Goal: Obtain resource: Download file/media

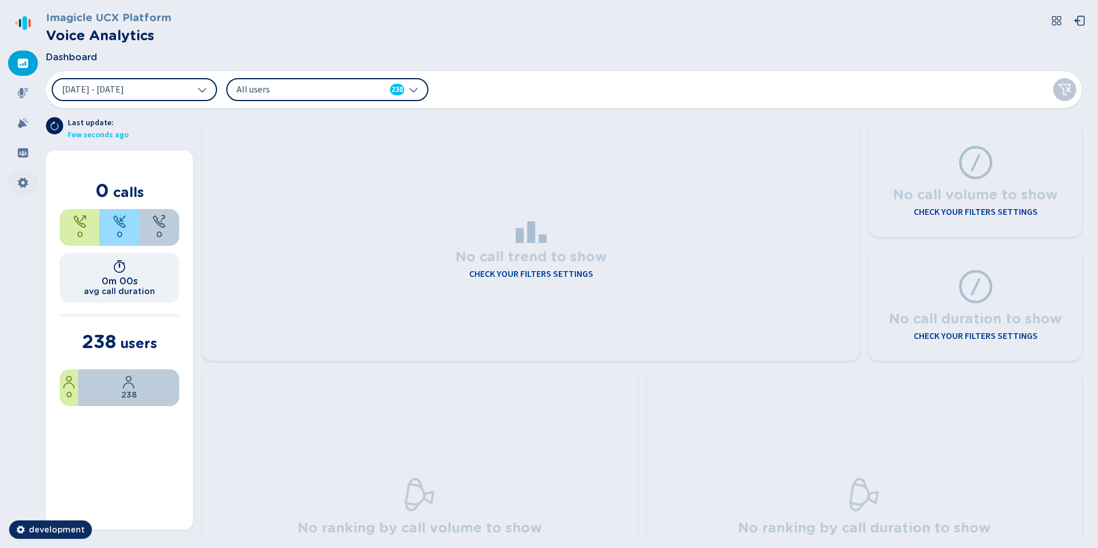
click at [23, 181] on icon at bounding box center [22, 182] width 11 height 11
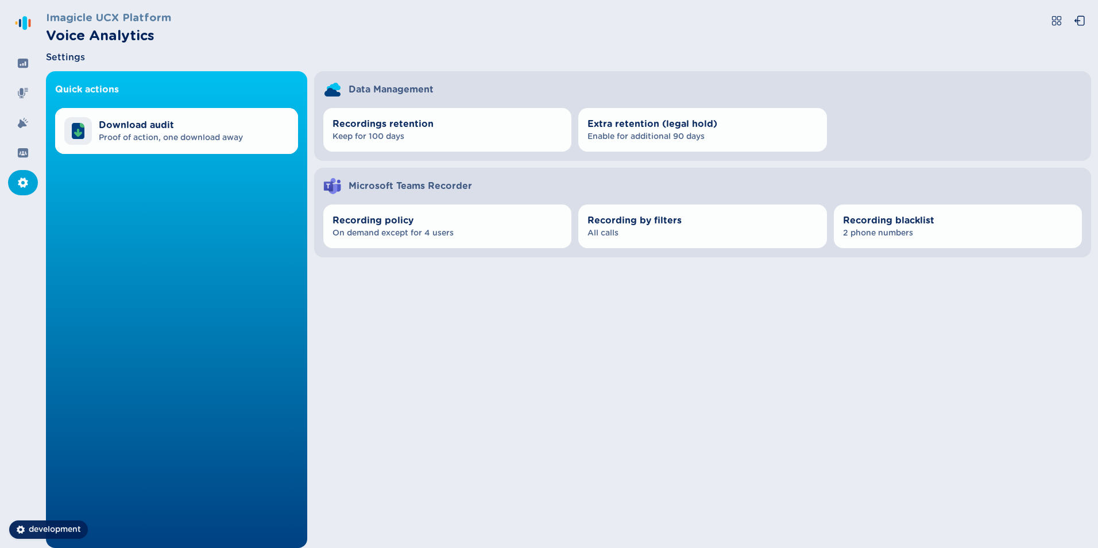
click at [617, 420] on div "Quick actions Download audit Proof of action, one download away Data Management…" at bounding box center [568, 309] width 1045 height 477
click at [536, 392] on div "Quick actions Download audit Proof of action, one download away Data Management…" at bounding box center [568, 309] width 1045 height 477
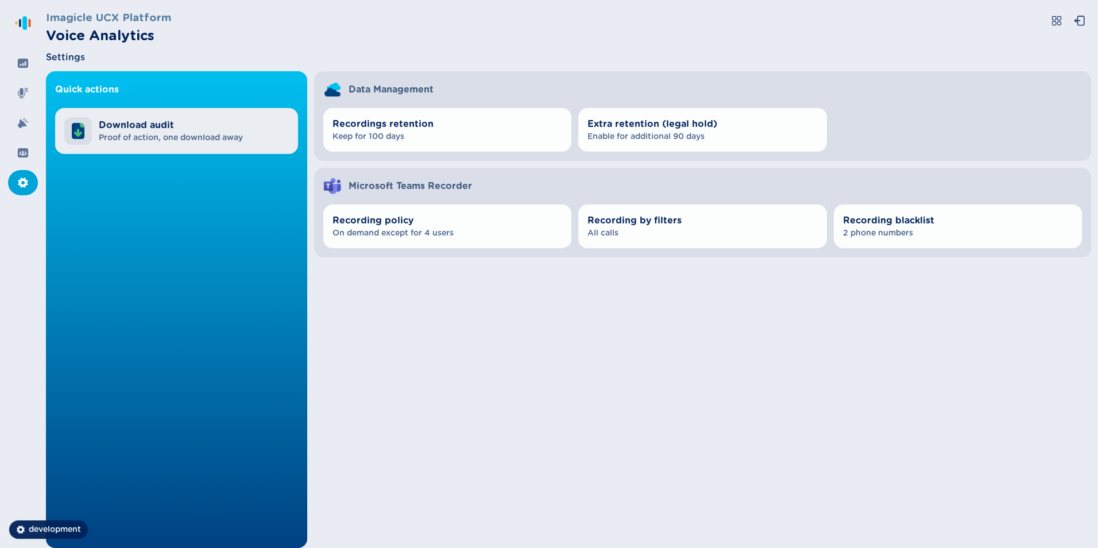
click at [151, 141] on span "Proof of action, one download away" at bounding box center [171, 137] width 144 height 11
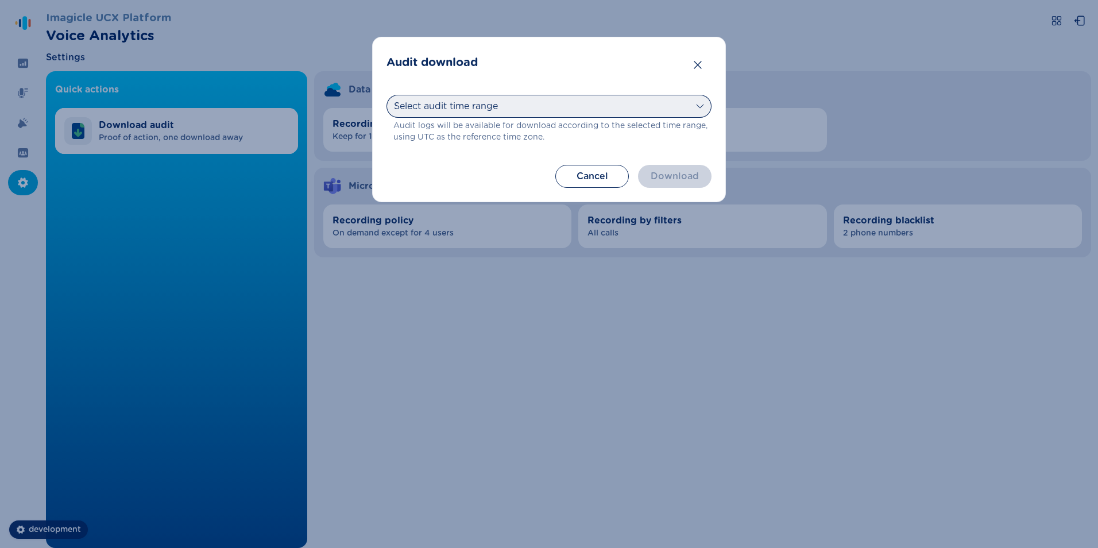
click at [686, 107] on select "Select audit time range [DATE] [DATE] Last 7 days Last 30 days Last month Last …" at bounding box center [549, 106] width 325 height 23
click at [687, 106] on select "Select audit time range [DATE] [DATE] Last 7 days Last 30 days Last month Last …" at bounding box center [549, 106] width 325 height 23
click at [677, 107] on select "Select audit time range [DATE] [DATE] Last 7 days Last 30 days Last month Last …" at bounding box center [549, 106] width 325 height 23
select select "[DATE]"
click at [387, 95] on select "Select audit time range [DATE] [DATE] Last 7 days Last 30 days Last month Last …" at bounding box center [549, 106] width 325 height 23
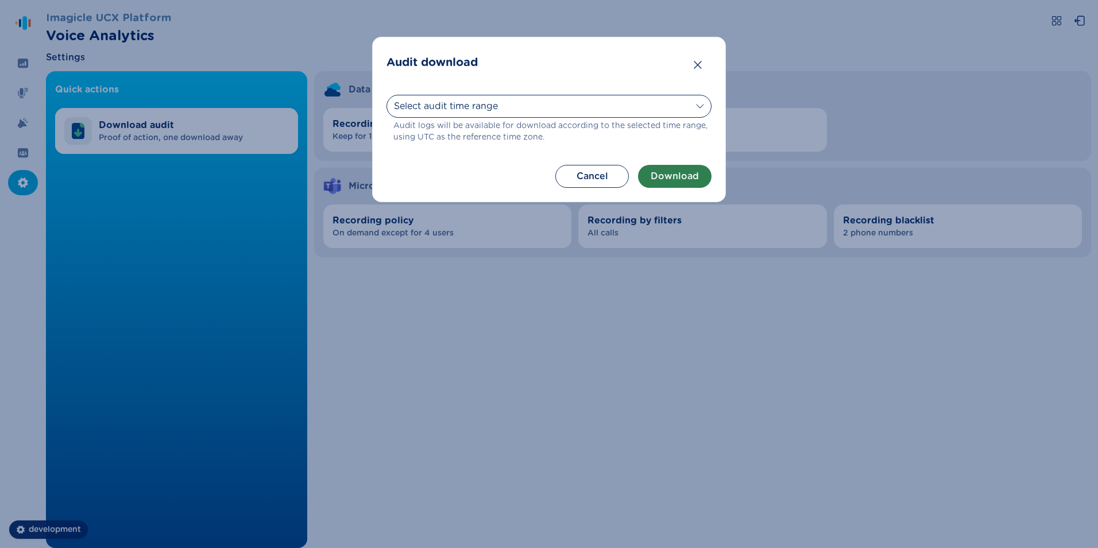
click at [669, 175] on button "Download" at bounding box center [675, 176] width 74 height 23
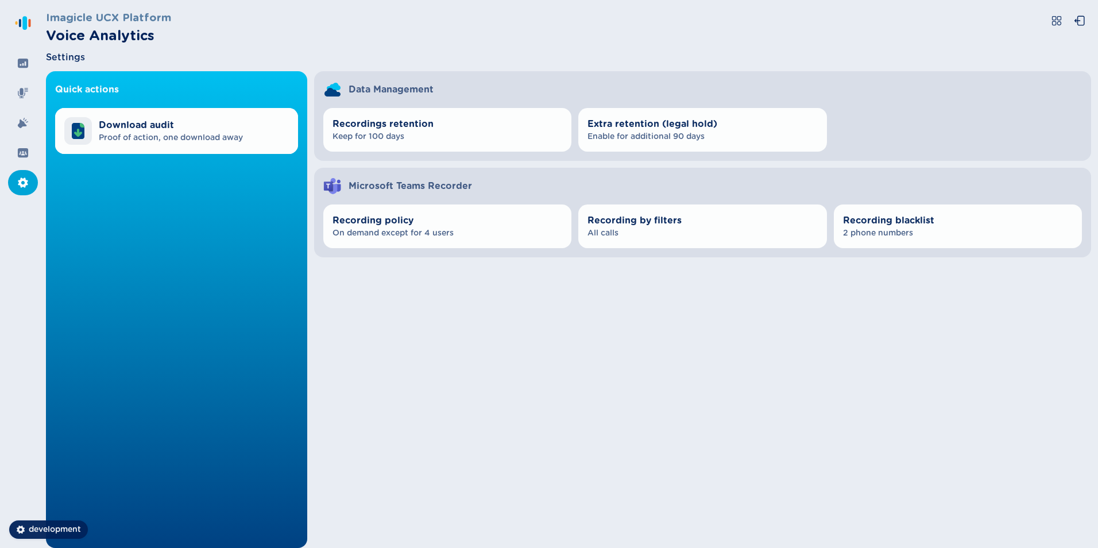
click at [1009, 122] on div "Recordings retention Keep for 100 days Extra retention (legal hold) Enable for …" at bounding box center [702, 130] width 759 height 44
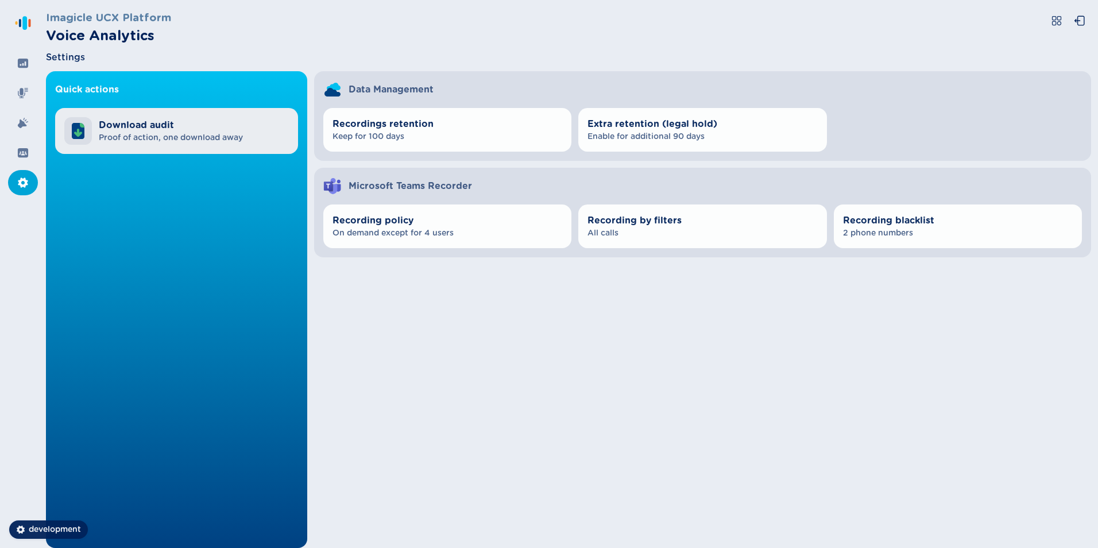
click at [152, 138] on span "Proof of action, one download away" at bounding box center [171, 137] width 144 height 11
select select "[DATE]"
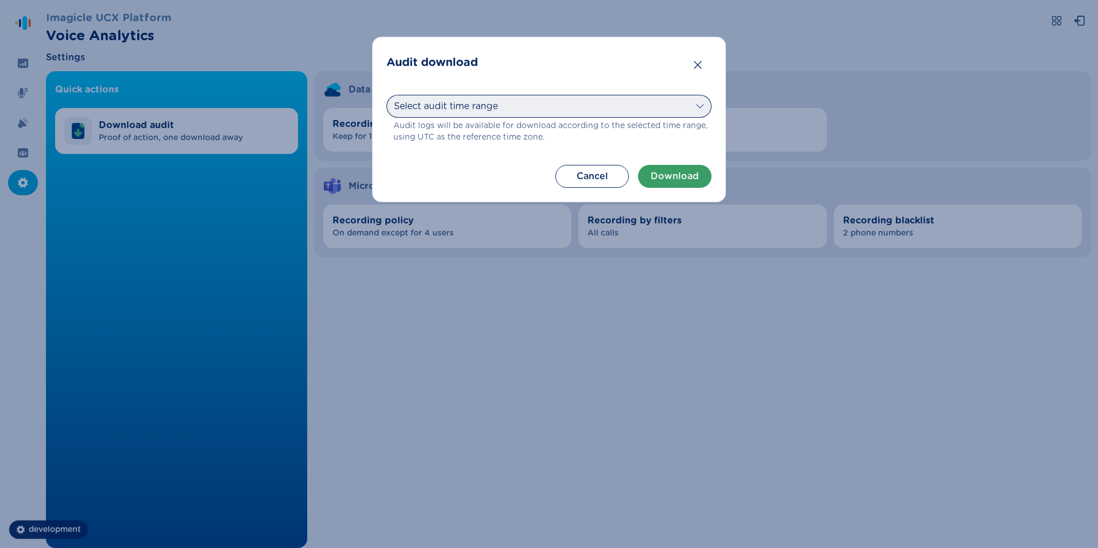
click at [671, 109] on select "Select audit time range [DATE] [DATE] Last 7 days Last 30 days Last month Last …" at bounding box center [549, 106] width 325 height 23
click at [624, 111] on select "Select audit time range [DATE] [DATE] Last 7 days Last 30 days Last month Last …" at bounding box center [549, 106] width 325 height 23
click at [598, 113] on select "Select audit time range [DATE] [DATE] Last 7 days Last 30 days Last month Last …" at bounding box center [549, 106] width 325 height 23
click at [604, 304] on div "Audit download Select audit time range [DATE] [DATE] Last 7 days Last 30 days L…" at bounding box center [549, 274] width 1098 height 548
click at [703, 100] on select "Select audit time range [DATE] [DATE] Last 7 days Last 30 days Last month Last …" at bounding box center [549, 106] width 325 height 23
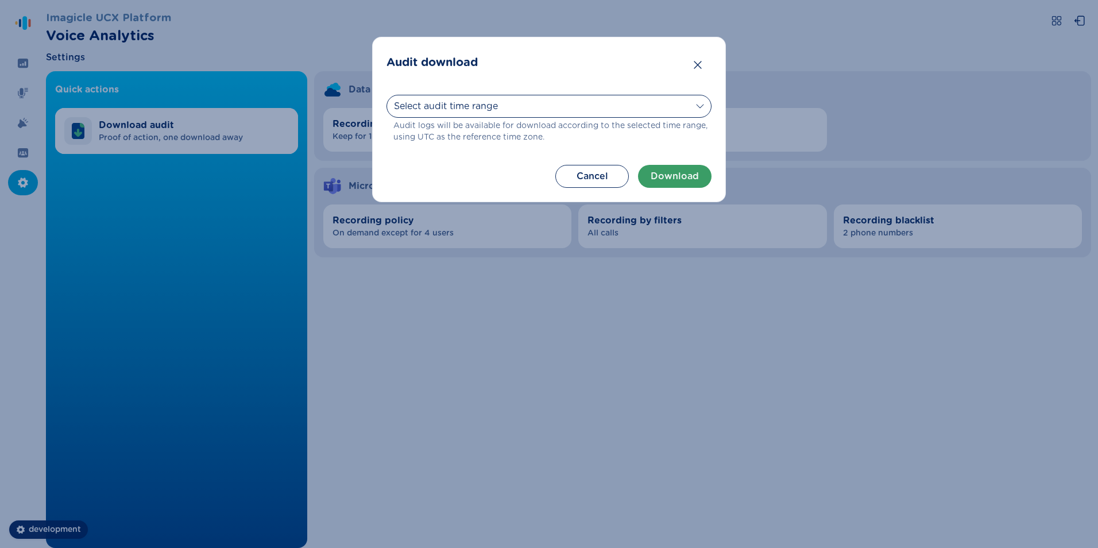
click at [686, 341] on div "Audit download Select audit time range [DATE] [DATE] Last 7 days Last 30 days L…" at bounding box center [549, 274] width 1098 height 548
click at [693, 67] on icon "Close" at bounding box center [697, 64] width 11 height 11
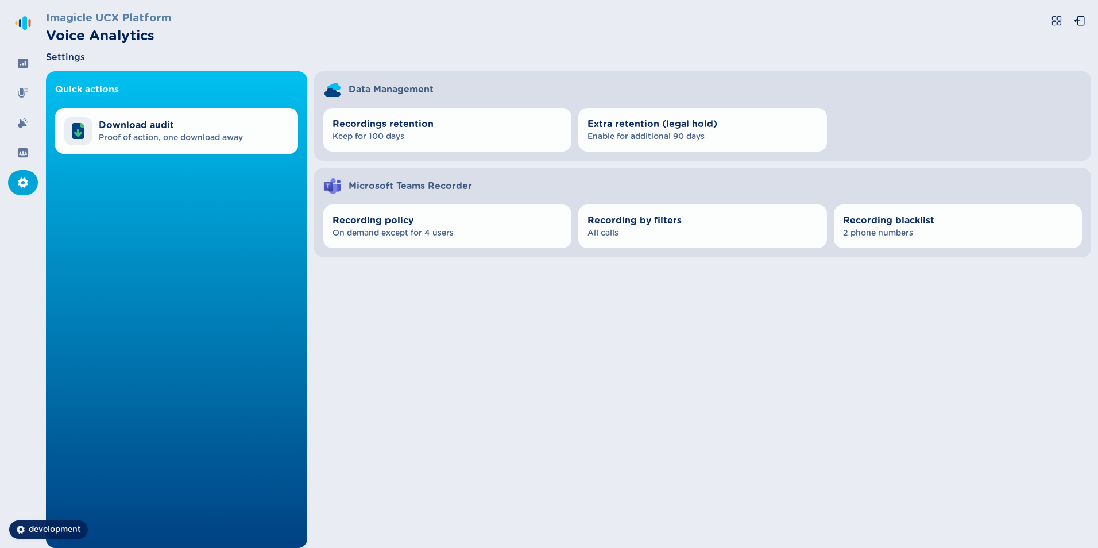
click at [22, 184] on icon at bounding box center [22, 182] width 11 height 11
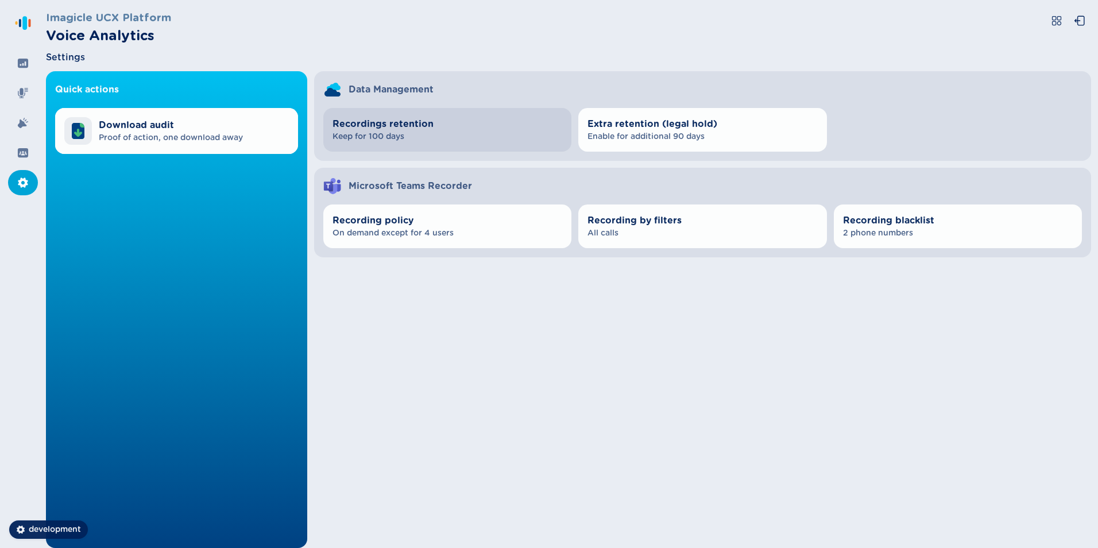
click at [460, 136] on span "Keep for 100 days" at bounding box center [448, 136] width 230 height 11
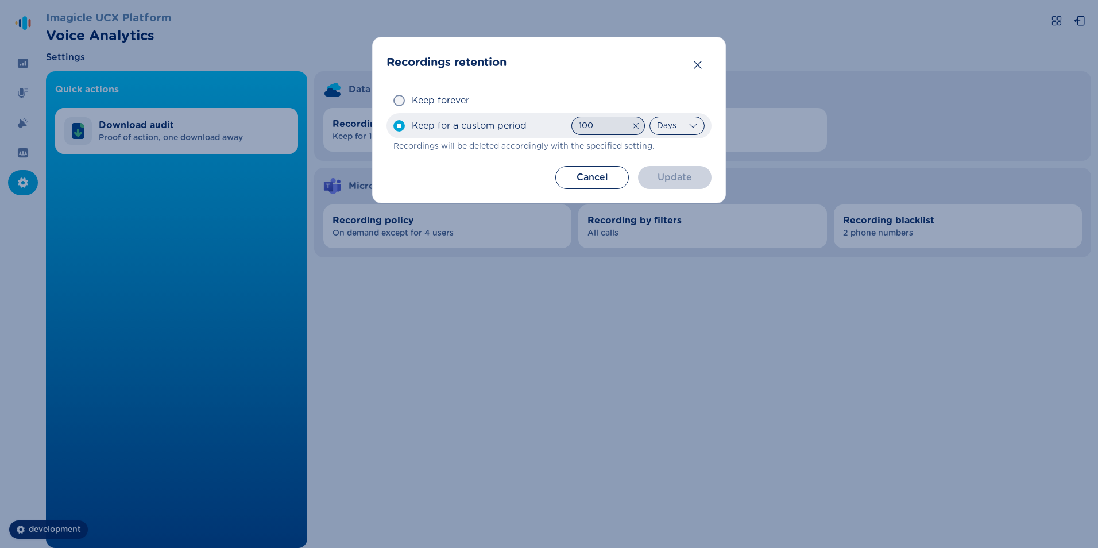
click at [608, 126] on input "100" at bounding box center [609, 126] width 74 height 18
click at [393, 126] on input "Keep for a custom period 100 Invalid number, days must be greater than 0 Days H…" at bounding box center [393, 126] width 1 height 1
click at [695, 63] on icon "Close" at bounding box center [697, 64] width 11 height 11
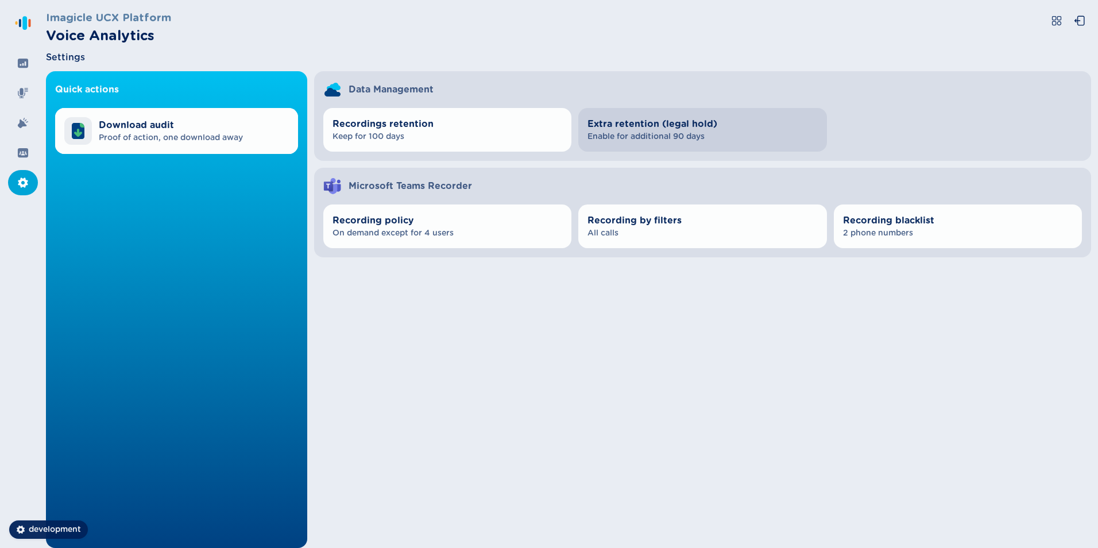
click at [646, 142] on span "Enable for additional 90 days" at bounding box center [703, 136] width 230 height 11
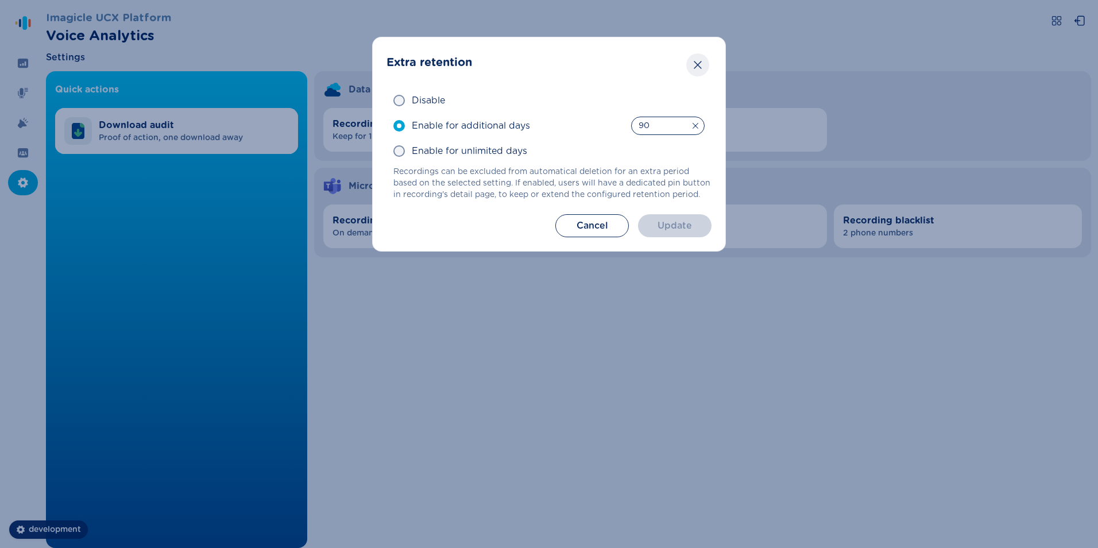
click at [700, 61] on icon "Close" at bounding box center [697, 64] width 11 height 11
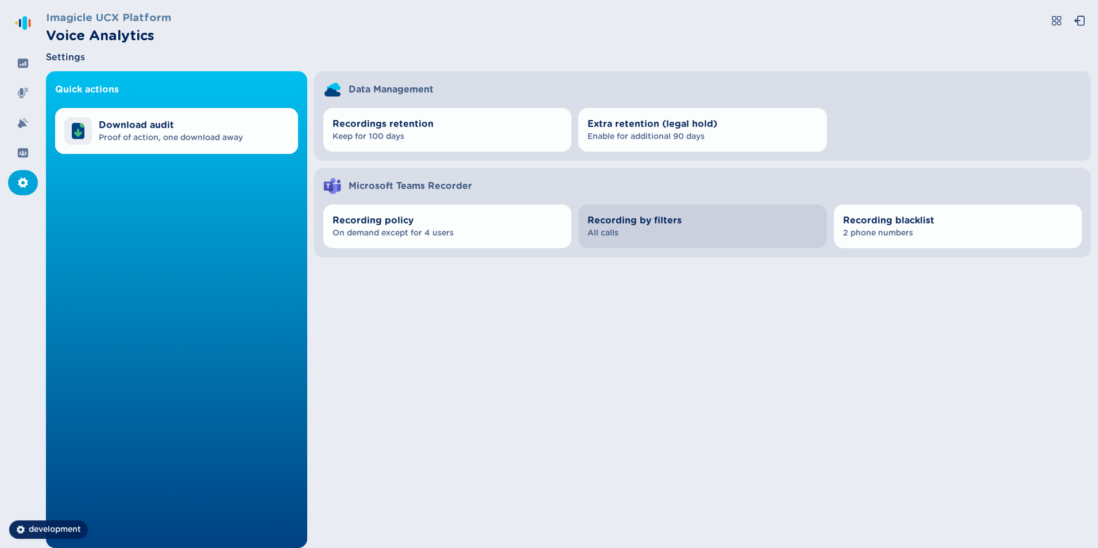
click at [672, 230] on span "All calls" at bounding box center [703, 232] width 230 height 11
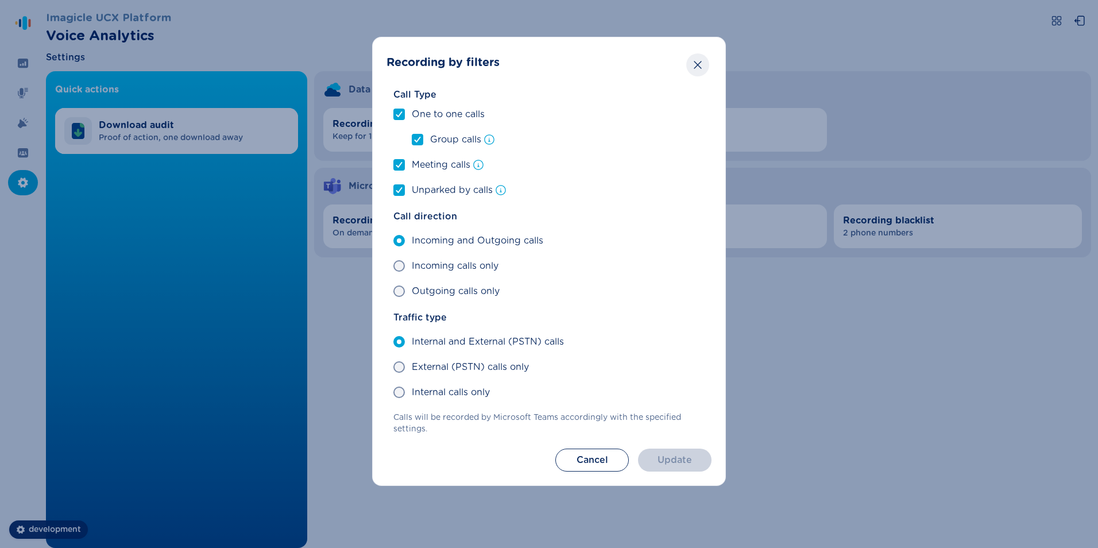
click at [695, 63] on icon "Close" at bounding box center [697, 64] width 11 height 11
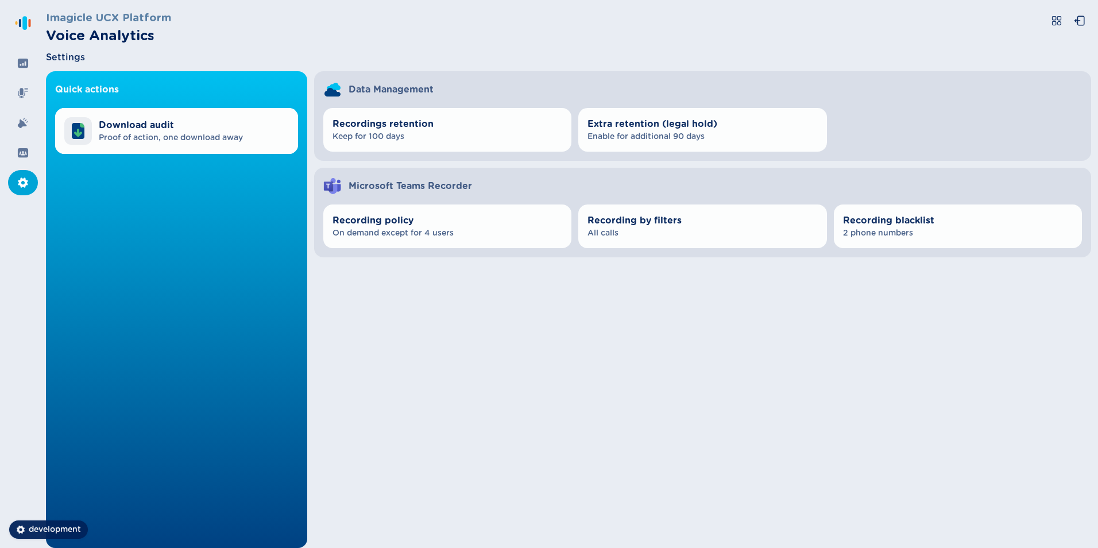
click at [559, 340] on div "Quick actions Download audit Proof of action, one download away Data Management…" at bounding box center [568, 309] width 1045 height 477
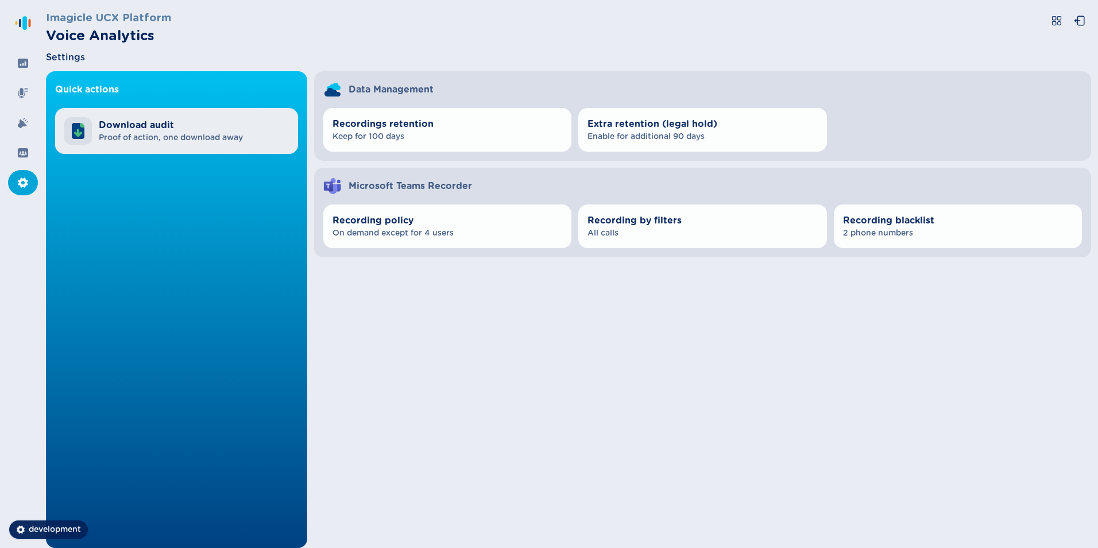
click at [205, 137] on span "Proof of action, one download away" at bounding box center [171, 137] width 144 height 11
select select "[DATE]"
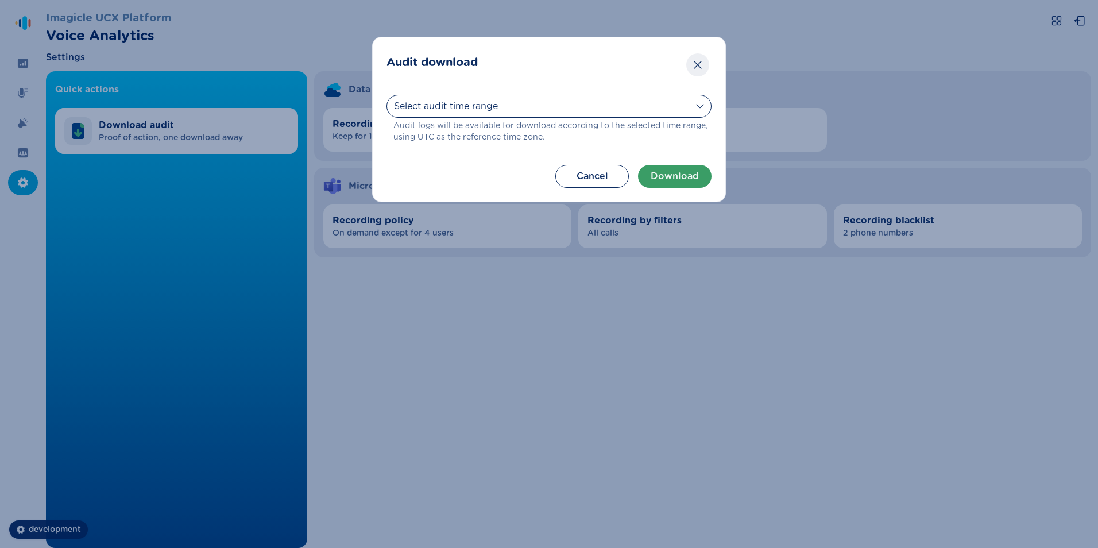
click at [699, 60] on icon "Close" at bounding box center [697, 64] width 11 height 11
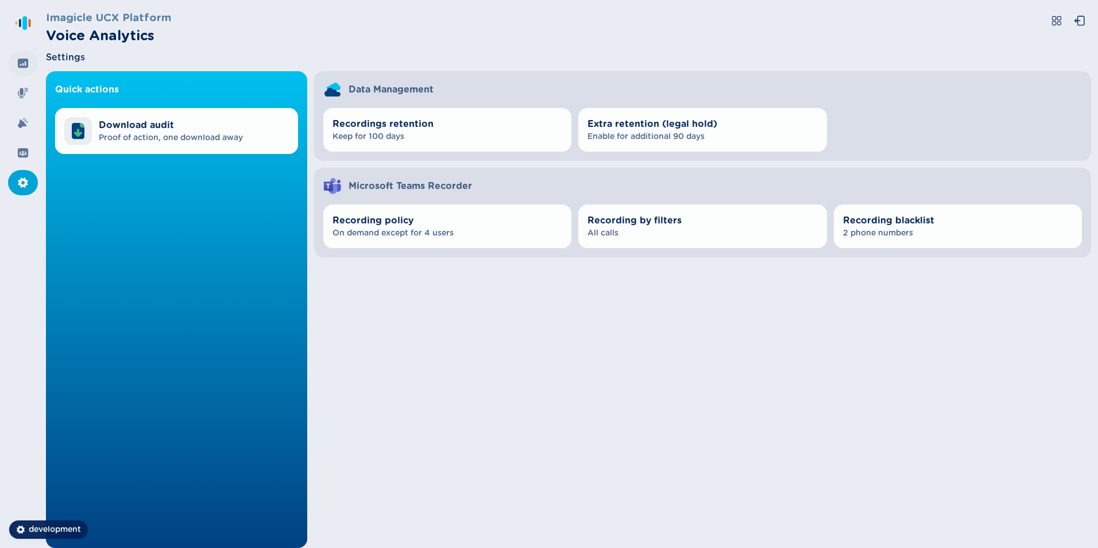
click at [24, 75] on div at bounding box center [23, 63] width 30 height 25
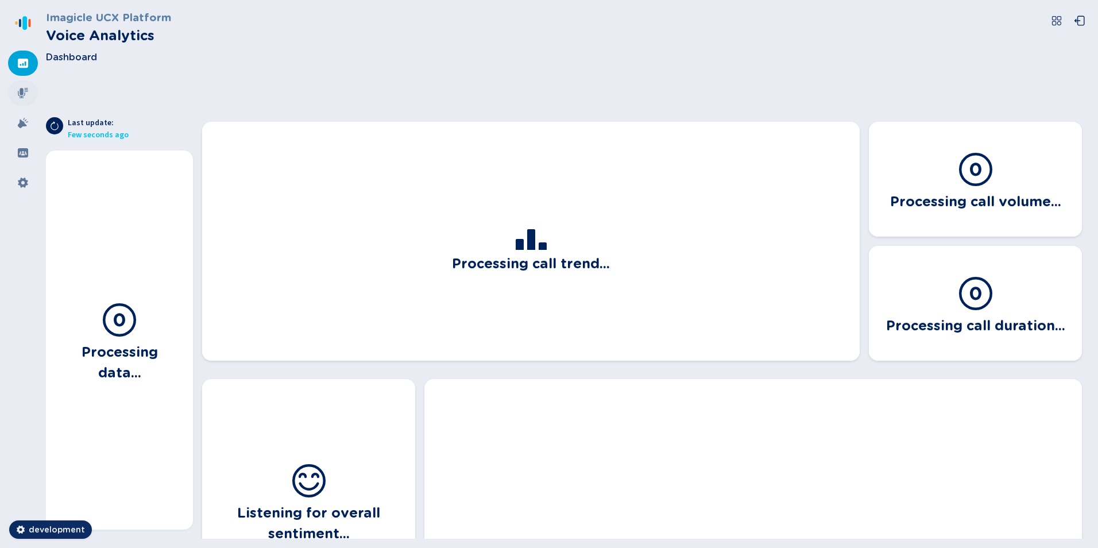
click at [27, 92] on icon at bounding box center [22, 92] width 11 height 11
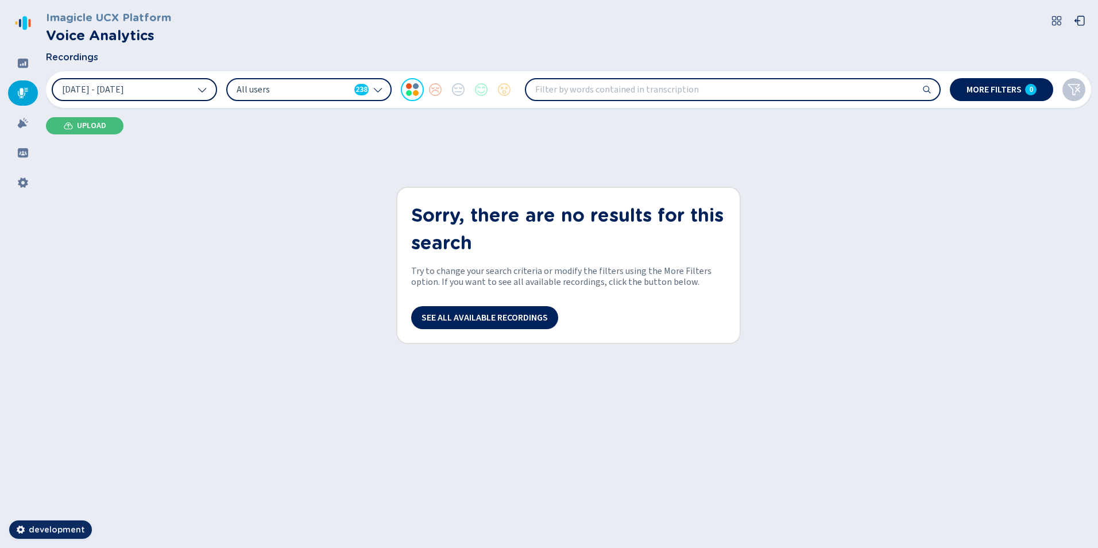
click at [124, 88] on span "[DATE] - [DATE]" at bounding box center [93, 89] width 62 height 9
click at [22, 184] on icon at bounding box center [23, 183] width 10 height 10
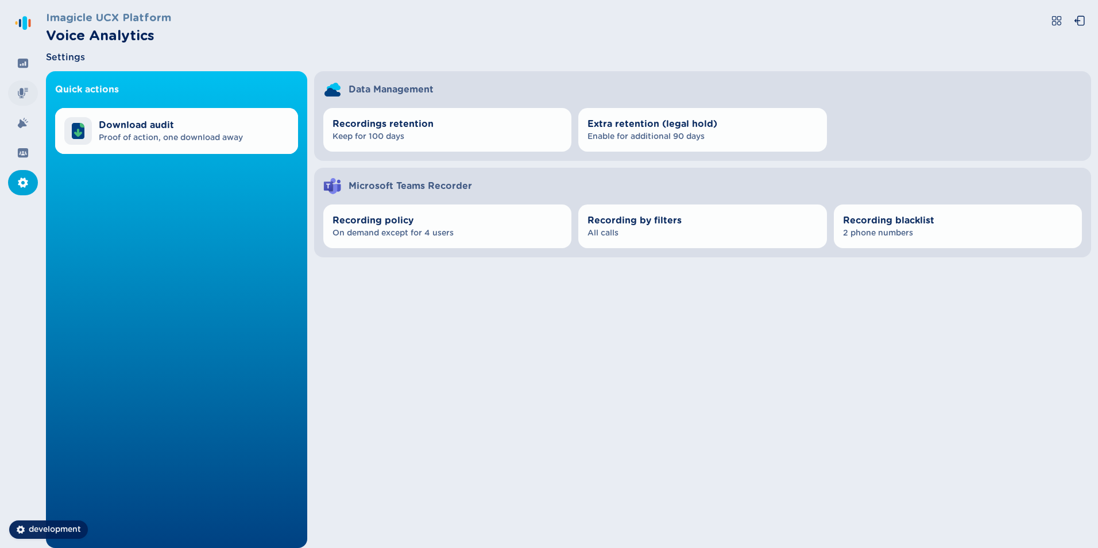
click at [20, 92] on icon at bounding box center [22, 92] width 11 height 11
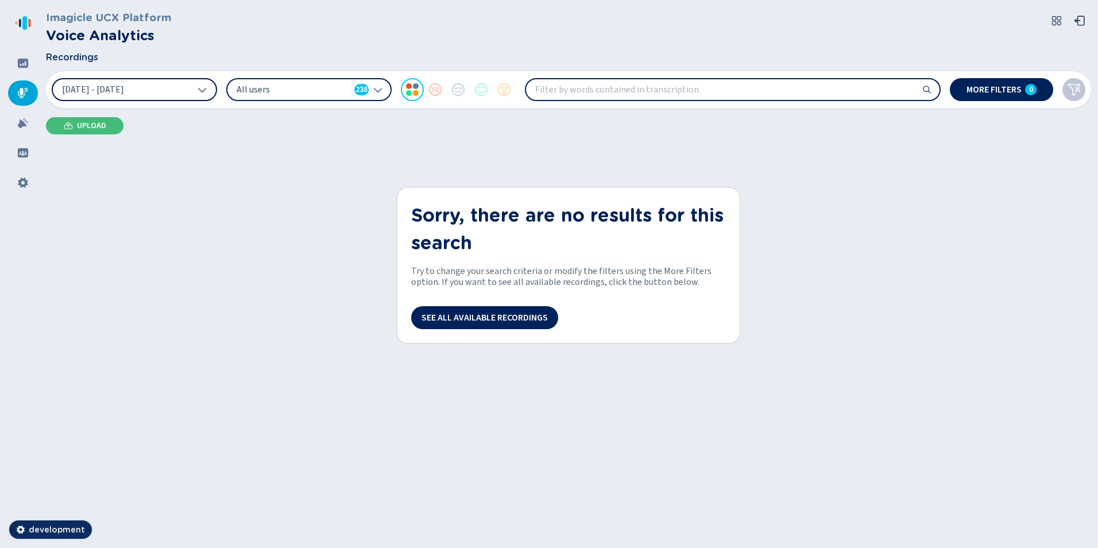
click at [171, 88] on button "[DATE] - [DATE]" at bounding box center [134, 89] width 165 height 23
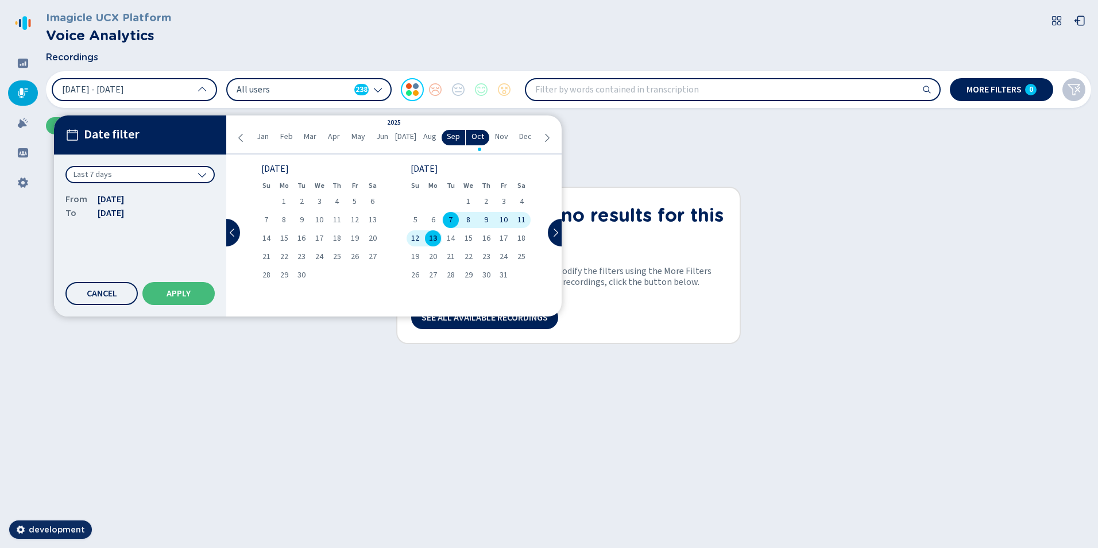
click at [199, 173] on icon at bounding box center [202, 175] width 8 height 5
click at [199, 173] on icon at bounding box center [202, 174] width 9 height 9
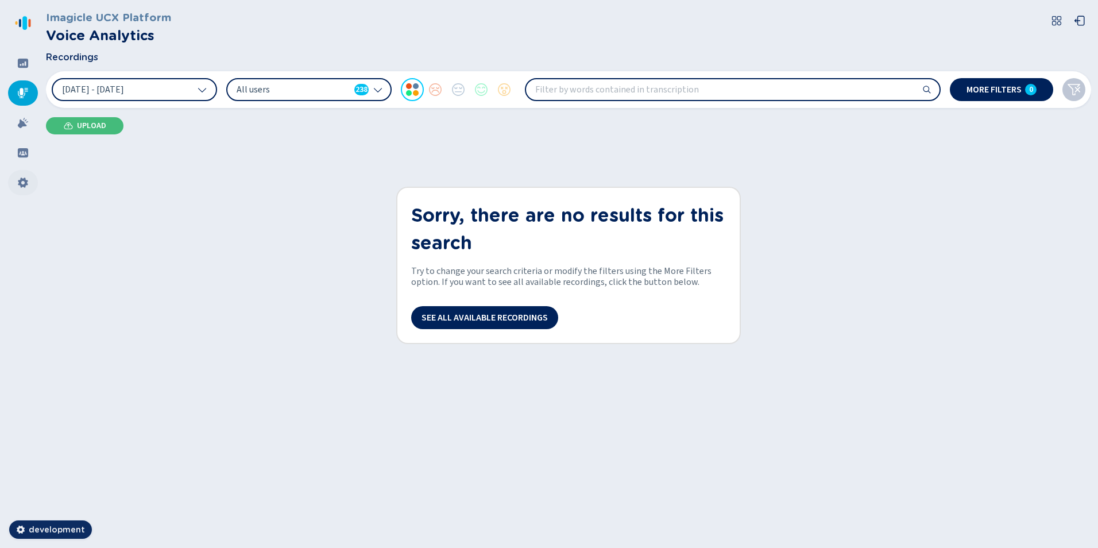
click at [26, 186] on icon at bounding box center [22, 182] width 11 height 11
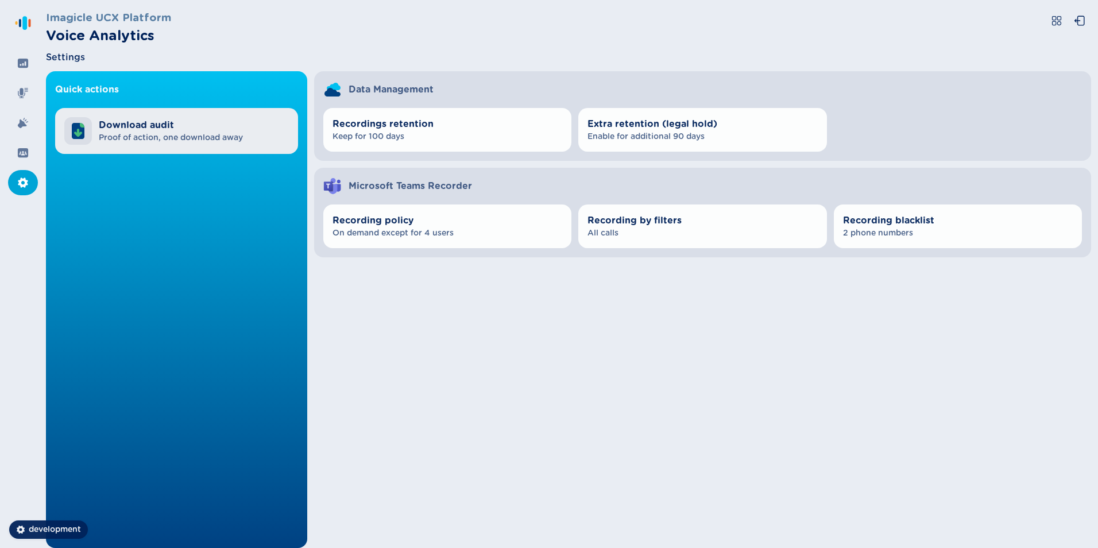
click at [237, 137] on span "Proof of action, one download away" at bounding box center [171, 137] width 144 height 11
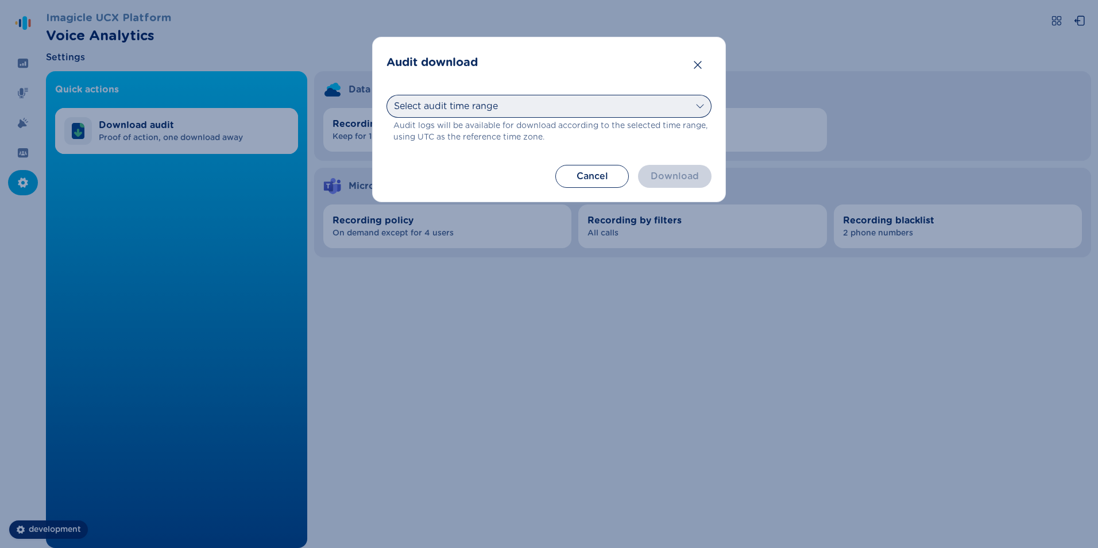
click at [647, 110] on select "Select audit time range [DATE] [DATE] Last 7 days Last 30 days Last month Last …" at bounding box center [549, 106] width 325 height 23
click at [808, 49] on div "Audit download Select audit time range [DATE] [DATE] Last 7 days Last 30 days L…" at bounding box center [549, 274] width 1098 height 548
click at [696, 104] on select "Select audit time range [DATE] [DATE] Last 7 days Last 30 days Last month Last …" at bounding box center [549, 106] width 325 height 23
click at [761, 23] on div "Audit download Select audit time range [DATE] [DATE] Last 7 days Last 30 days L…" at bounding box center [549, 274] width 1098 height 548
click at [614, 105] on select "Select audit time range [DATE] [DATE] Last 7 days Last 30 days Last month Last …" at bounding box center [549, 106] width 325 height 23
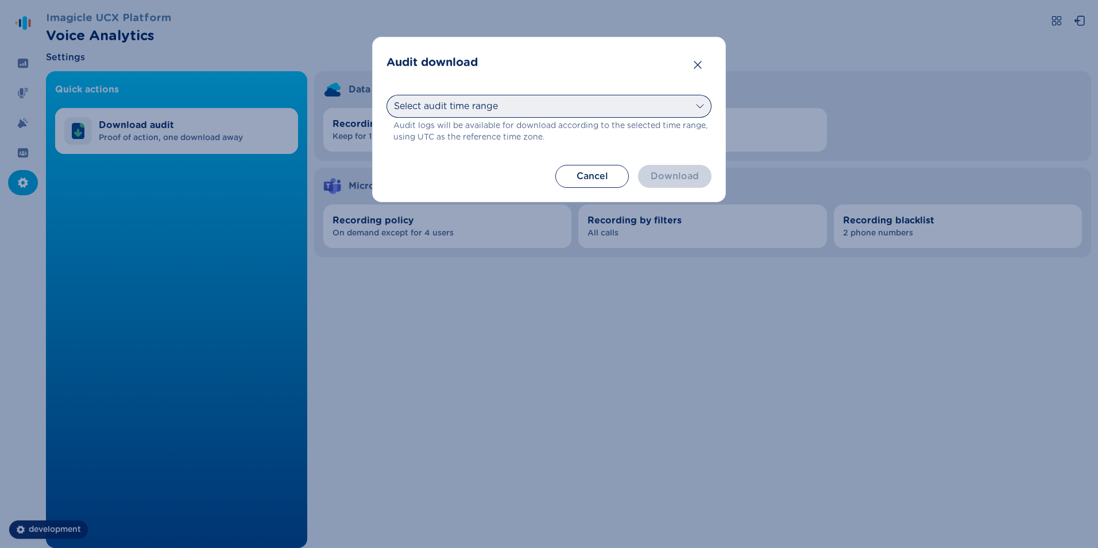
click at [614, 105] on select "Select audit time range [DATE] [DATE] Last 7 days Last 30 days Last month Last …" at bounding box center [549, 106] width 325 height 23
click at [697, 65] on icon "Close" at bounding box center [697, 65] width 7 height 8
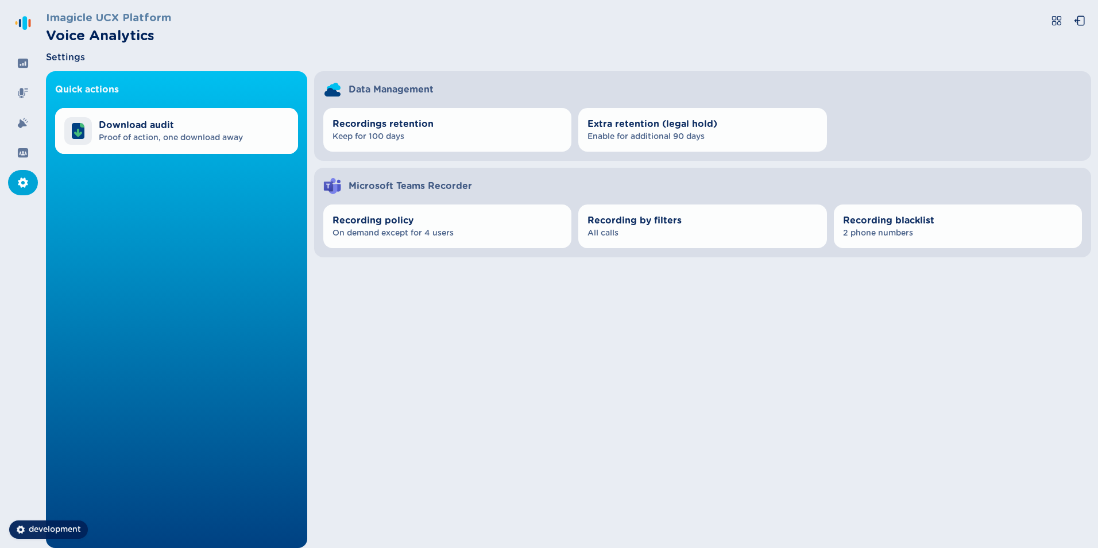
click at [429, 299] on div "Quick actions Download audit Proof of action, one download away Data Management…" at bounding box center [568, 309] width 1045 height 477
click at [847, 157] on div "Recordings retention Keep for 100 days Extra retention (legal hold) Enable for …" at bounding box center [702, 130] width 777 height 62
drag, startPoint x: 134, startPoint y: 193, endPoint x: 123, endPoint y: 168, distance: 27.8
click at [134, 193] on div "Quick actions Download audit Proof of action, one download away" at bounding box center [176, 309] width 261 height 477
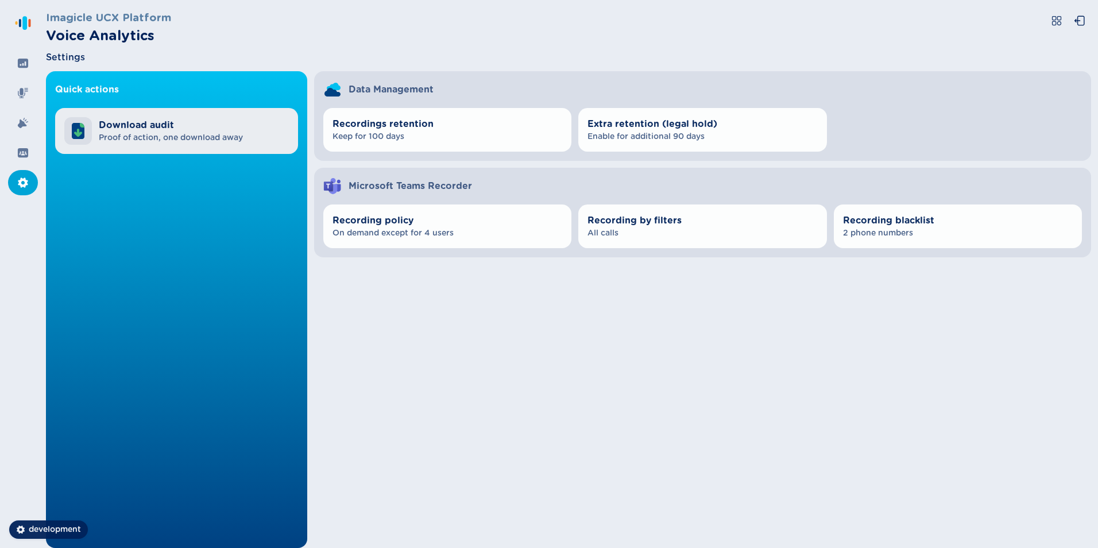
click at [179, 139] on span "Proof of action, one download away" at bounding box center [171, 137] width 144 height 11
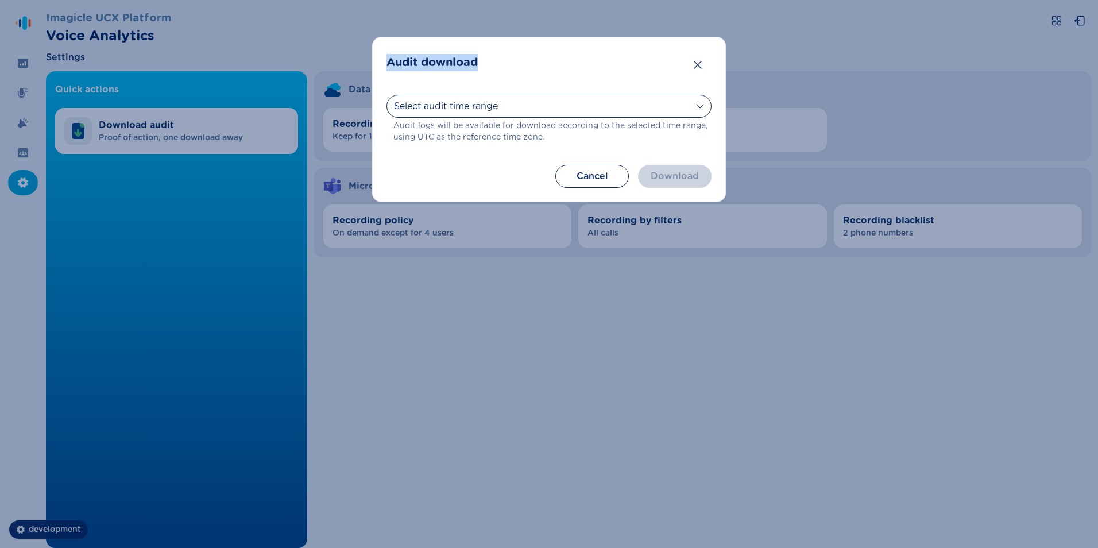
drag, startPoint x: 487, startPoint y: 61, endPoint x: 372, endPoint y: 62, distance: 114.9
click at [372, 62] on section "Audit download Select audit time range [DATE] [DATE] Last 7 days Last 30 days L…" at bounding box center [549, 119] width 354 height 165
drag, startPoint x: 372, startPoint y: 62, endPoint x: 472, endPoint y: 70, distance: 99.7
click at [472, 70] on header "Audit download" at bounding box center [549, 62] width 325 height 23
click at [446, 61] on header "Audit download" at bounding box center [549, 62] width 325 height 23
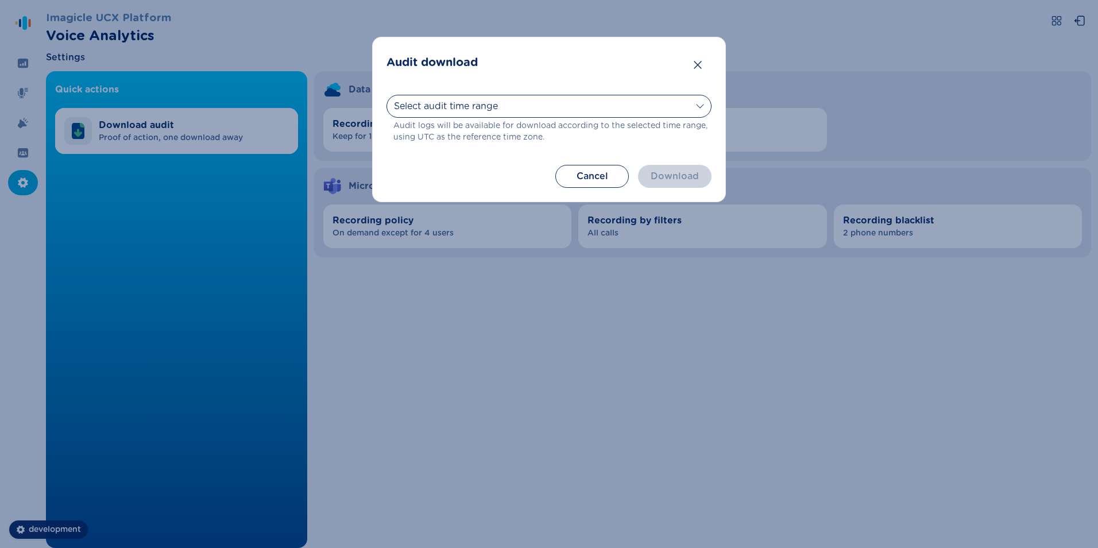
click at [479, 60] on header "Audit download" at bounding box center [549, 62] width 325 height 23
click at [591, 178] on button "Cancel" at bounding box center [592, 176] width 74 height 23
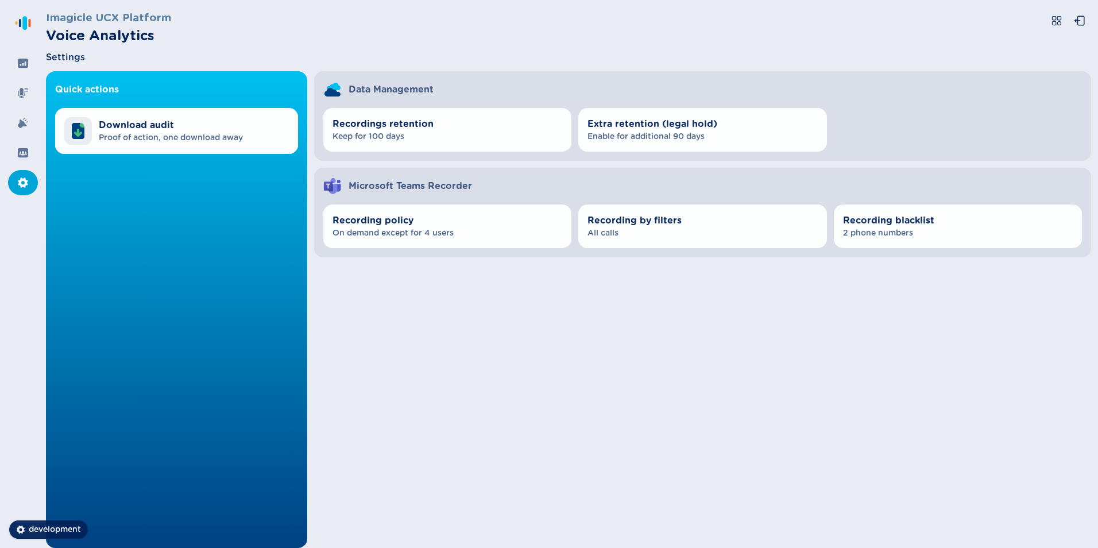
click at [430, 378] on div "Quick actions Download audit Proof of action, one download away Data Management…" at bounding box center [568, 309] width 1045 height 477
click at [58, 526] on span "development" at bounding box center [55, 529] width 52 height 11
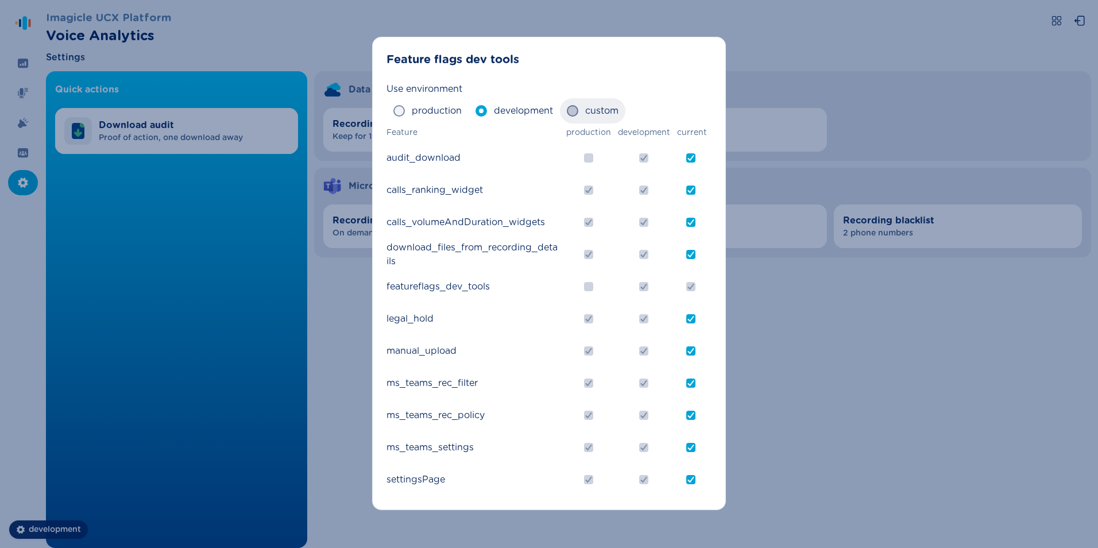
click at [572, 111] on span at bounding box center [572, 110] width 11 height 11
click at [567, 111] on input "custom" at bounding box center [566, 111] width 1 height 1
radio input "true"
click at [419, 114] on span "production" at bounding box center [437, 111] width 50 height 14
click at [393, 111] on input "production" at bounding box center [393, 111] width 1 height 1
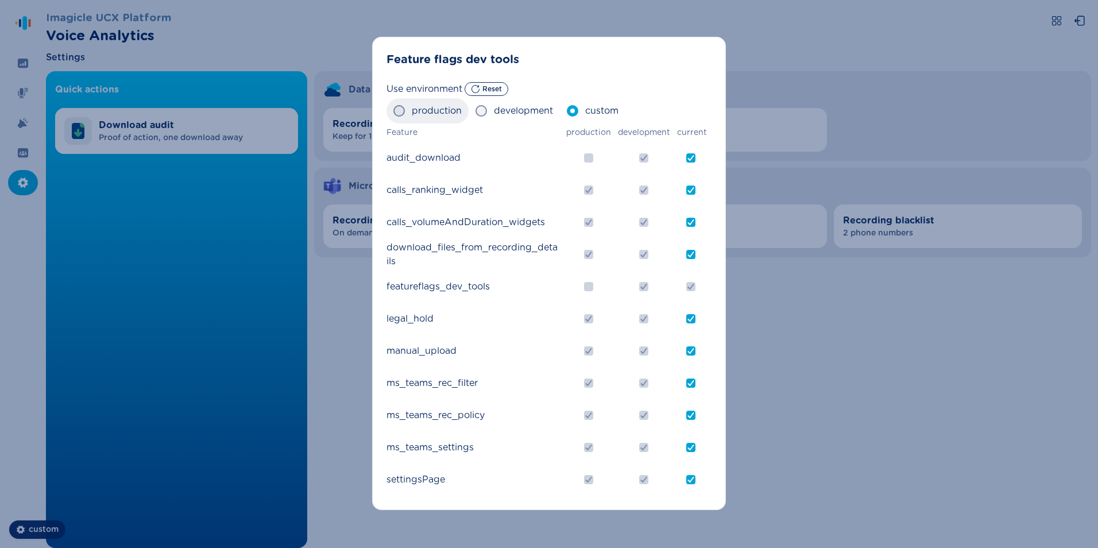
radio input "true"
checkbox input "false"
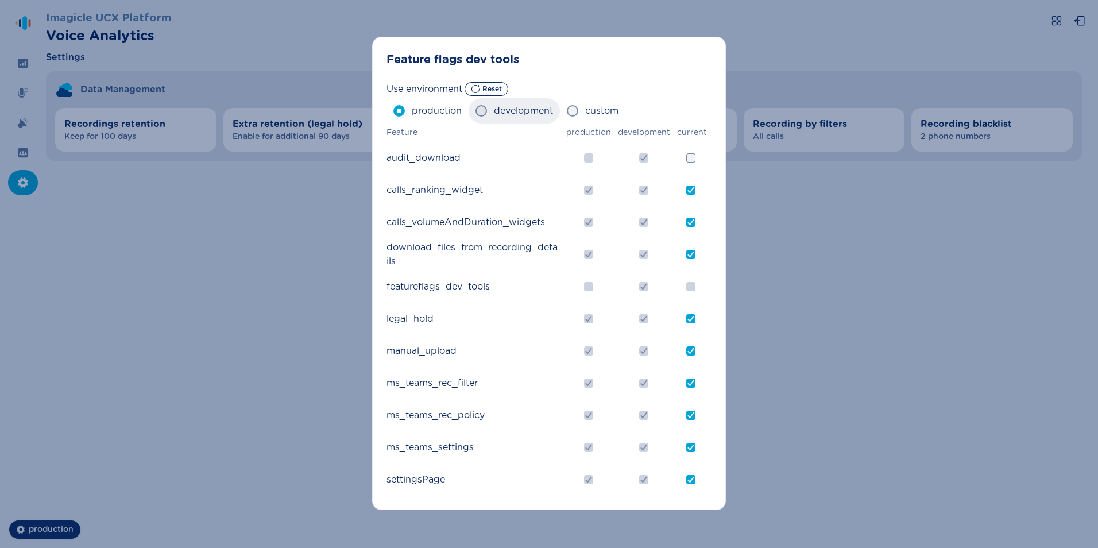
click at [503, 107] on span "development" at bounding box center [523, 111] width 59 height 14
click at [476, 111] on input "development" at bounding box center [475, 111] width 1 height 1
radio input "true"
checkbox input "true"
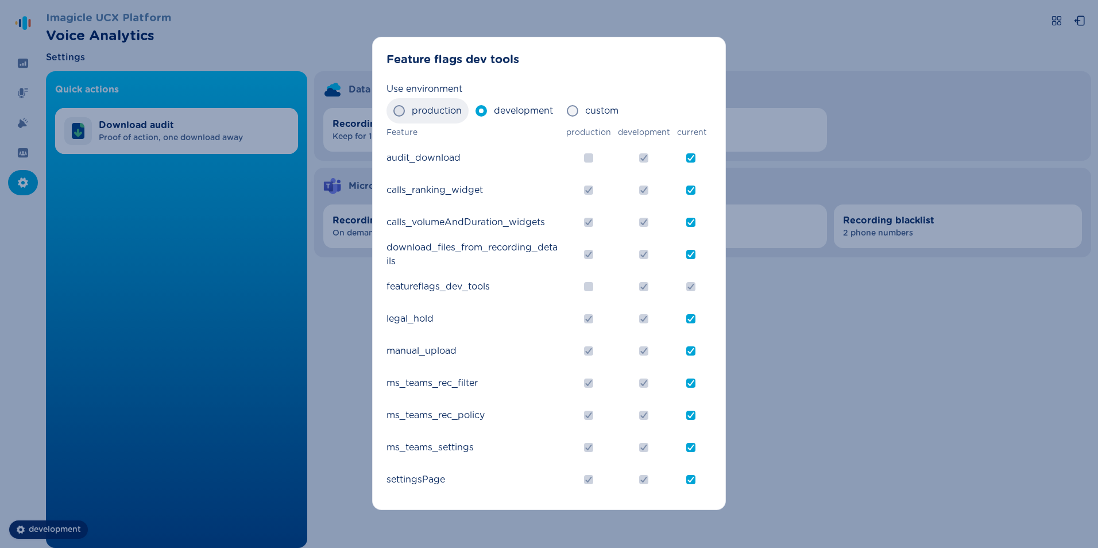
click at [447, 110] on span "production" at bounding box center [437, 111] width 50 height 14
click at [393, 111] on input "production" at bounding box center [393, 111] width 1 height 1
radio input "true"
checkbox input "false"
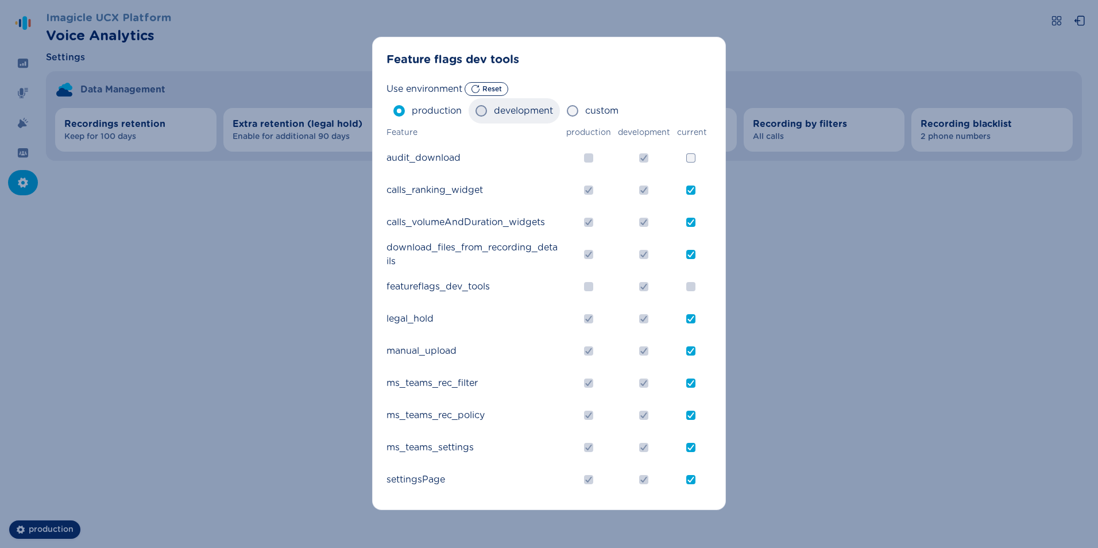
click at [524, 107] on span "development" at bounding box center [523, 111] width 59 height 14
click at [476, 111] on input "development" at bounding box center [475, 111] width 1 height 1
radio input "true"
checkbox input "true"
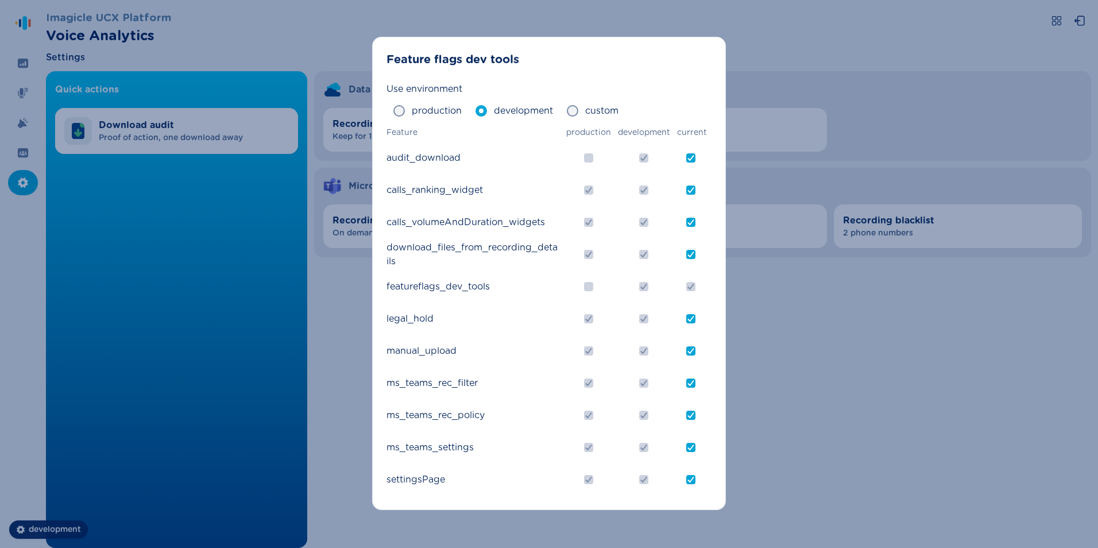
click at [855, 283] on div "Feature flags dev tools Use environment production development custom Feature p…" at bounding box center [549, 274] width 1098 height 548
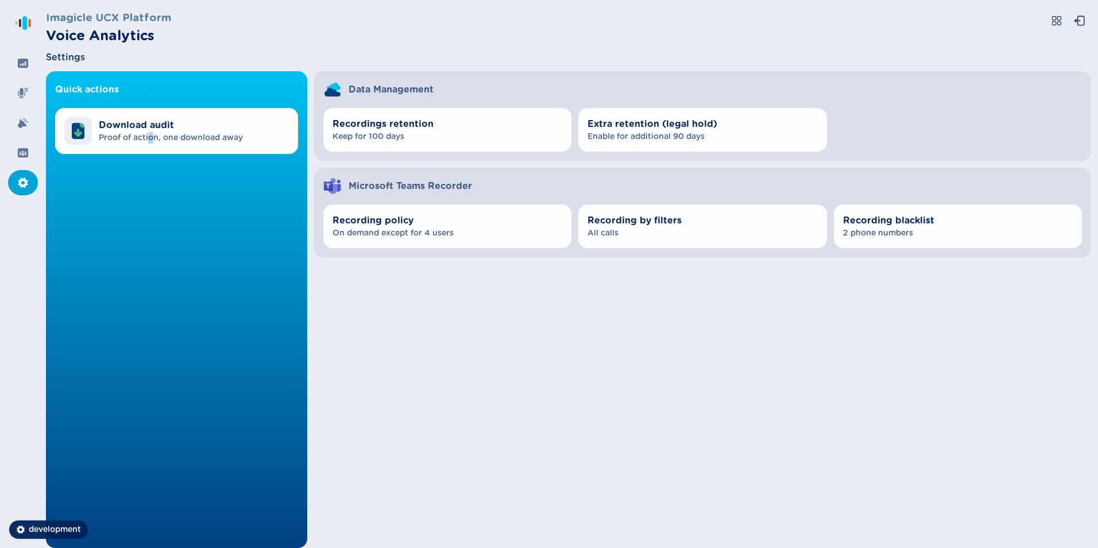
drag, startPoint x: 149, startPoint y: 229, endPoint x: 153, endPoint y: 248, distance: 18.8
click at [153, 248] on div "Quick actions Download audit Proof of action, one download away" at bounding box center [176, 309] width 261 height 477
click at [464, 342] on div "Quick actions Download audit Proof of action, one download away Data Management…" at bounding box center [568, 309] width 1045 height 477
click at [165, 194] on div "Quick actions Download audit Proof of action, one download away" at bounding box center [176, 309] width 261 height 477
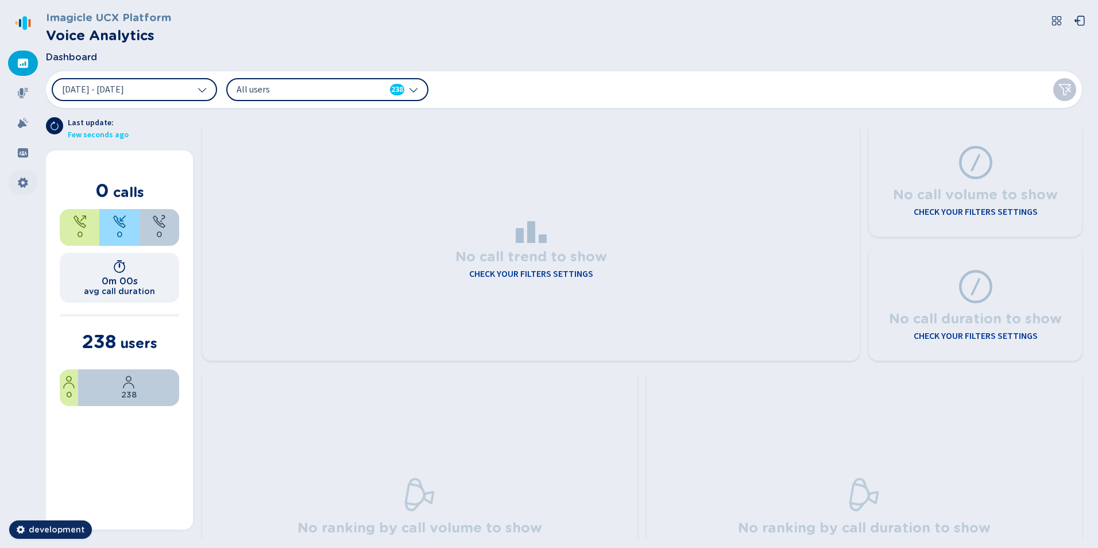
click at [18, 185] on icon at bounding box center [23, 183] width 10 height 10
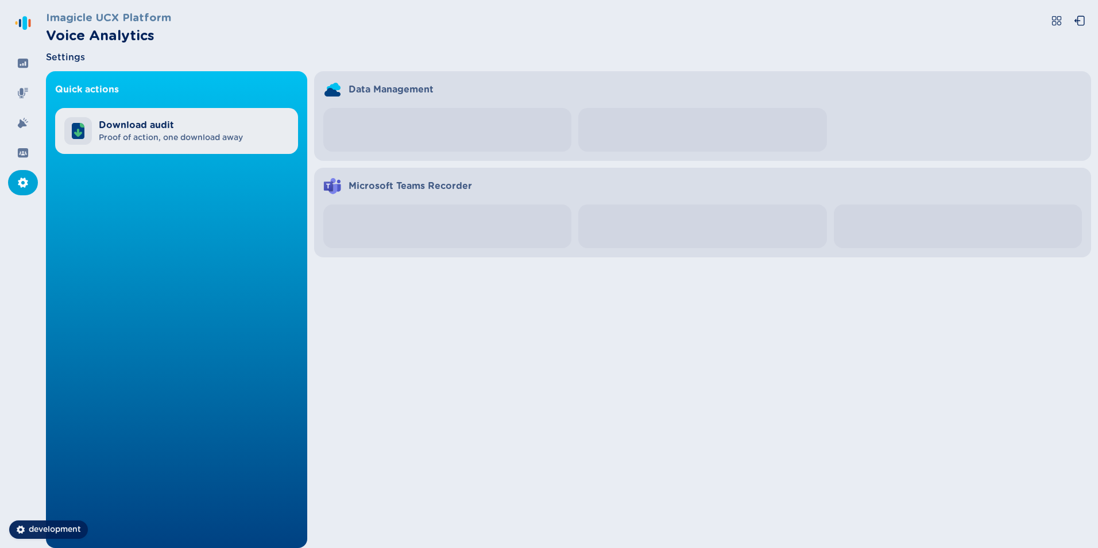
click at [160, 137] on span "Proof of action, one download away" at bounding box center [171, 137] width 144 height 11
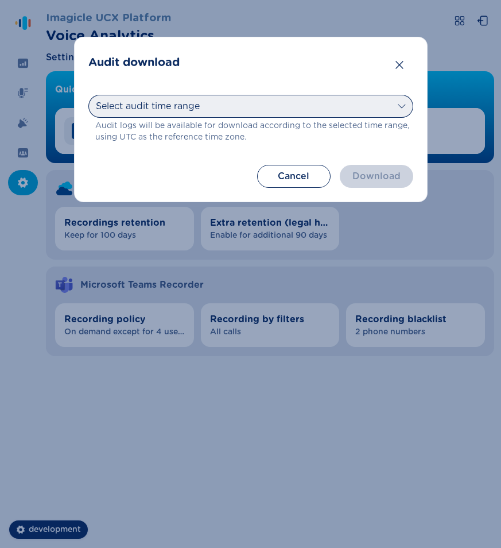
click at [343, 111] on select "Select audit time range [DATE] [DATE] Last 7 days Last 30 days Last month Last …" at bounding box center [250, 106] width 325 height 23
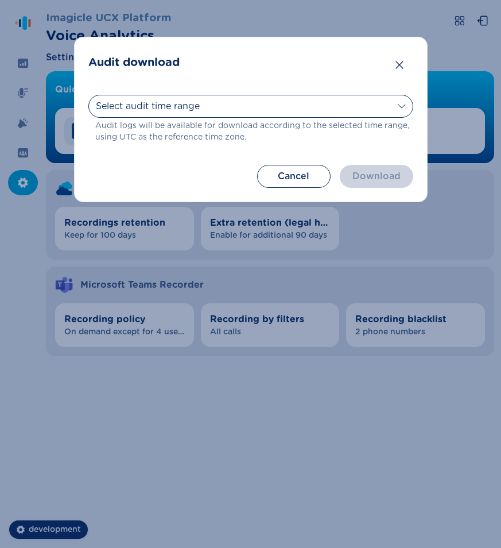
select select "last30days"
click at [88, 95] on select "Select audit time range [DATE] [DATE] Last 7 days Last 30 days Last month Last …" at bounding box center [250, 106] width 325 height 23
click at [377, 175] on button "Download" at bounding box center [377, 176] width 74 height 23
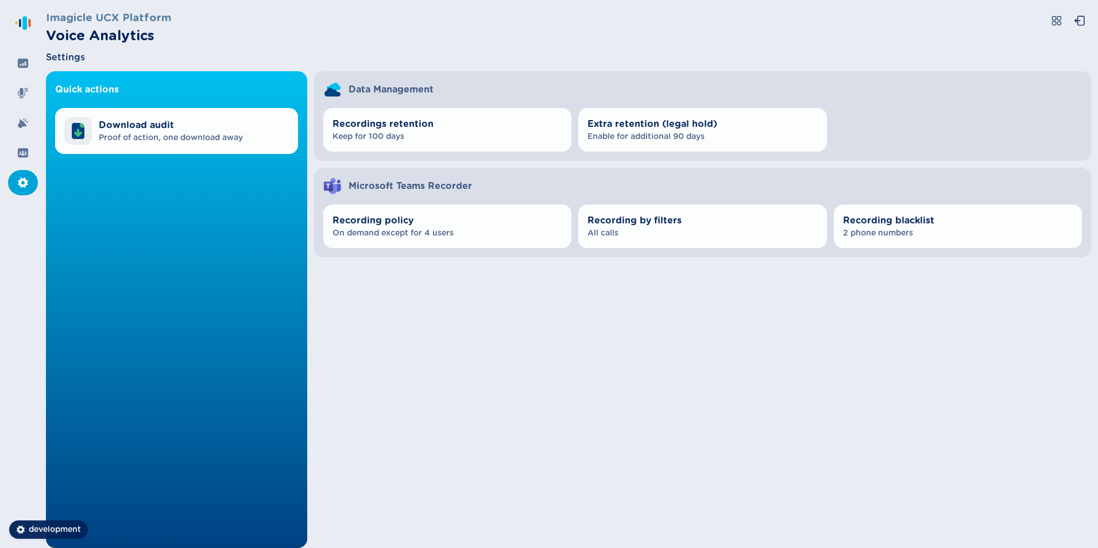
drag, startPoint x: 454, startPoint y: 380, endPoint x: 414, endPoint y: 358, distance: 45.3
click at [454, 379] on div "Quick actions Download audit Proof of action, one download away Data Management…" at bounding box center [568, 309] width 1045 height 477
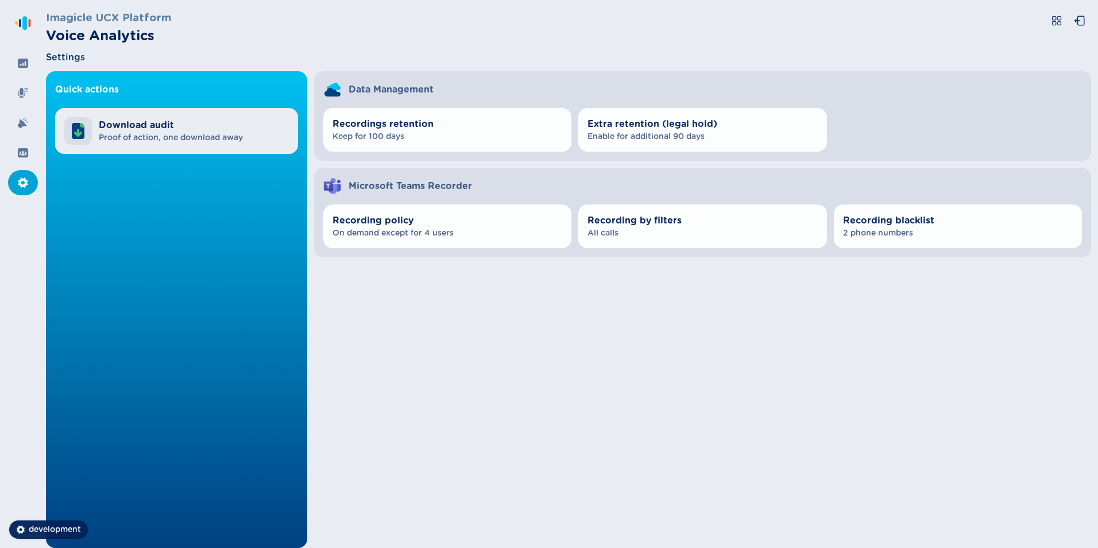
click at [194, 119] on span "Download audit" at bounding box center [171, 125] width 144 height 14
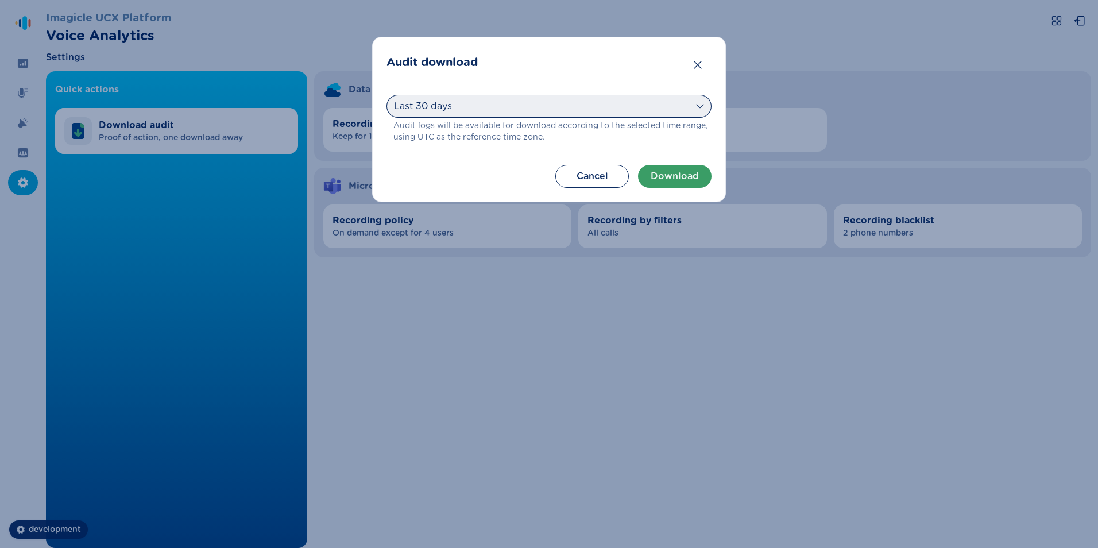
click at [583, 105] on select "Select audit time range [DATE] [DATE] Last 7 days Last 30 days Last month Last …" at bounding box center [549, 106] width 325 height 23
click at [387, 95] on select "Select audit time range [DATE] [DATE] Last 7 days Last 30 days Last month Last …" at bounding box center [549, 106] width 325 height 23
click at [512, 100] on select "Select audit time range [DATE] [DATE] Last 7 days Last 30 days Last month Last …" at bounding box center [549, 106] width 325 height 23
select select "[DATE]"
click at [387, 95] on select "Select audit time range [DATE] [DATE] Last 7 days Last 30 days Last month Last …" at bounding box center [549, 106] width 325 height 23
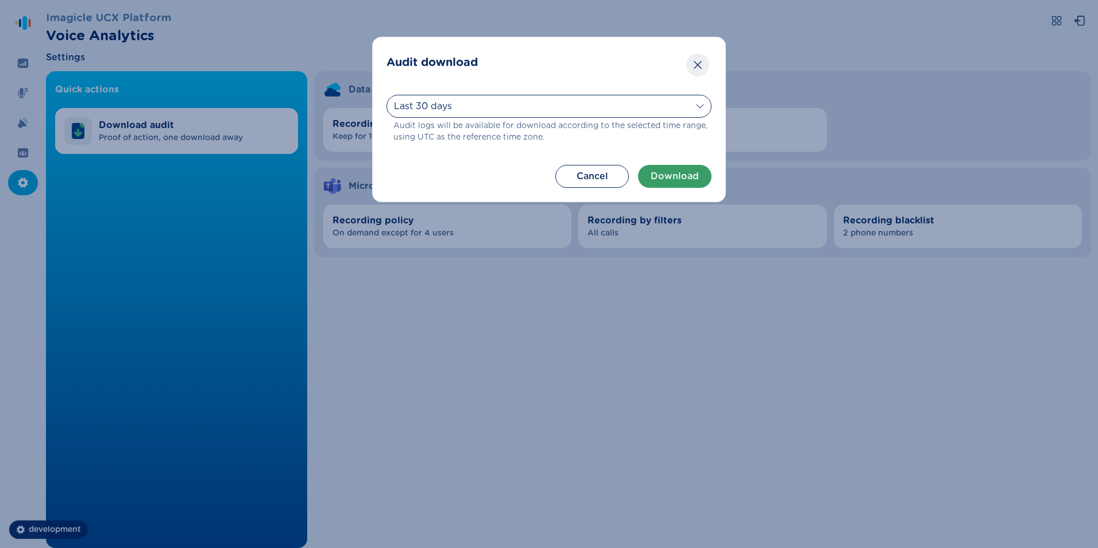
click at [697, 61] on icon "Close" at bounding box center [697, 64] width 11 height 11
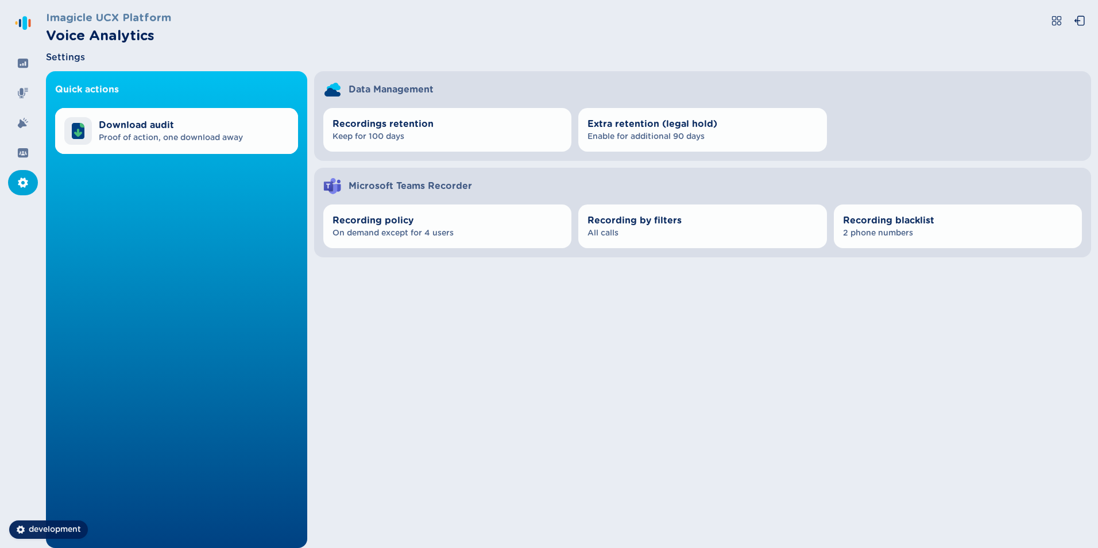
click at [481, 399] on div "Quick actions Download audit Proof of action, one download away Data Management…" at bounding box center [568, 309] width 1045 height 477
